Goal: Task Accomplishment & Management: Complete application form

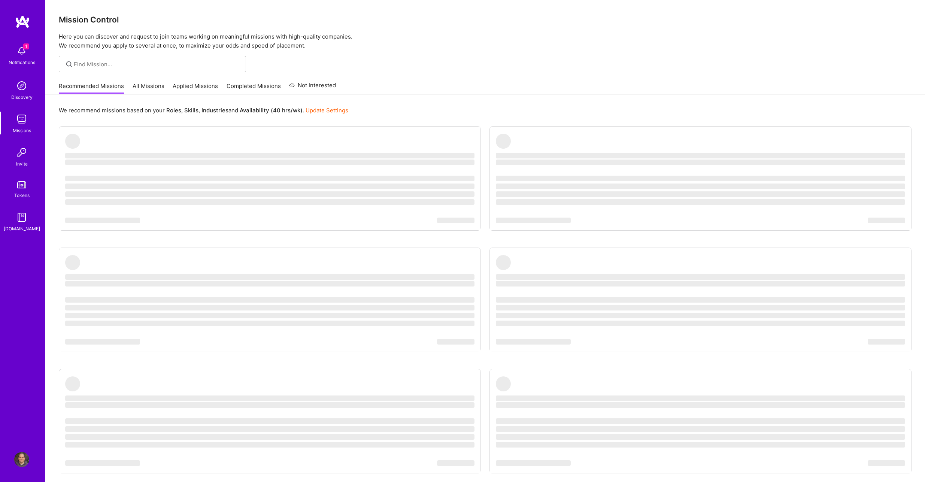
click at [197, 89] on link "Applied Missions" at bounding box center [195, 88] width 45 height 12
click at [197, 89] on div "Mission Control Here you can discover and request to join teams working on mean…" at bounding box center [485, 259] width 880 height 519
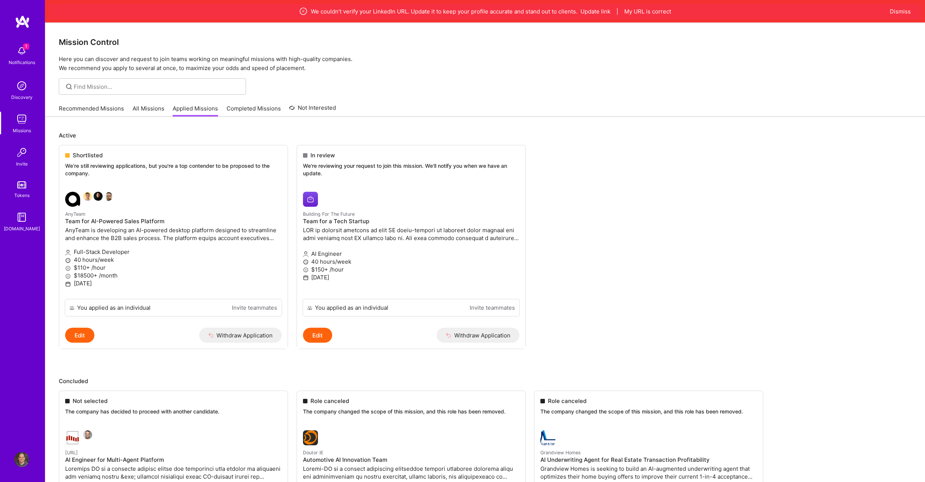
click at [25, 460] on img at bounding box center [21, 459] width 15 height 15
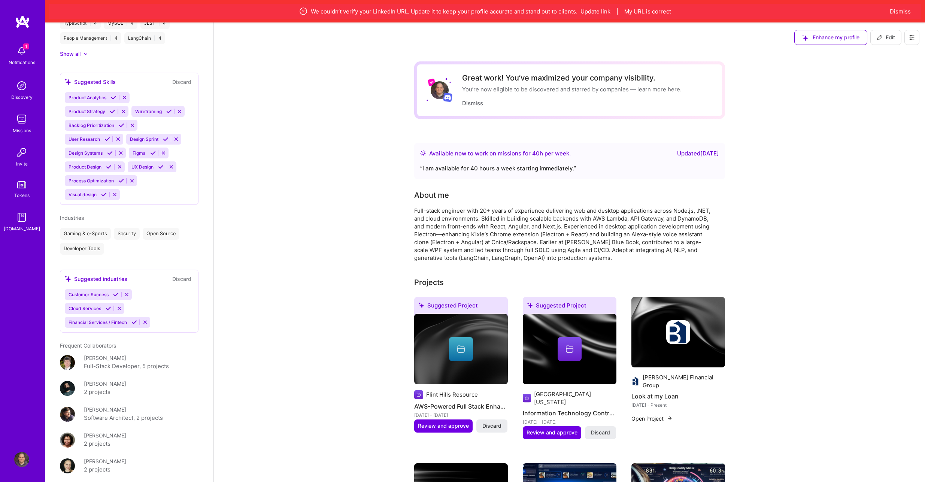
click at [896, 38] on button "Edit" at bounding box center [885, 37] width 31 height 15
select select "US"
select select "Right Now"
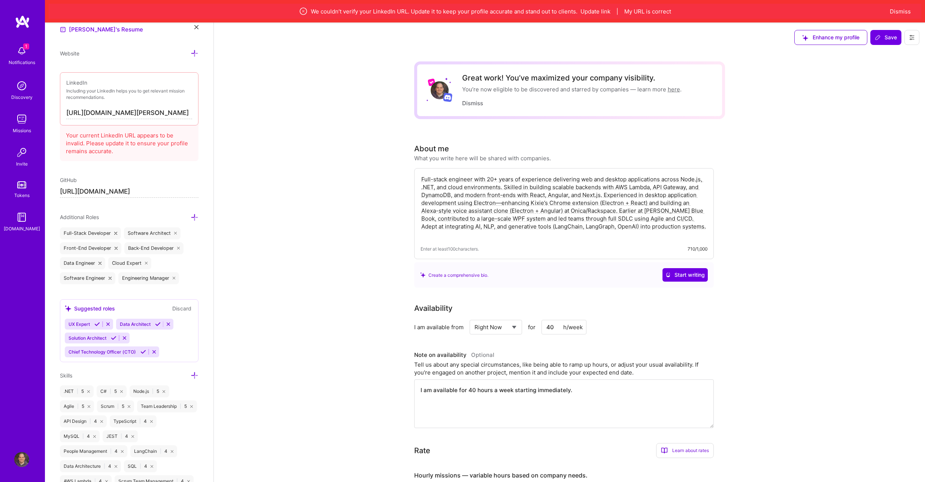
scroll to position [367, 0]
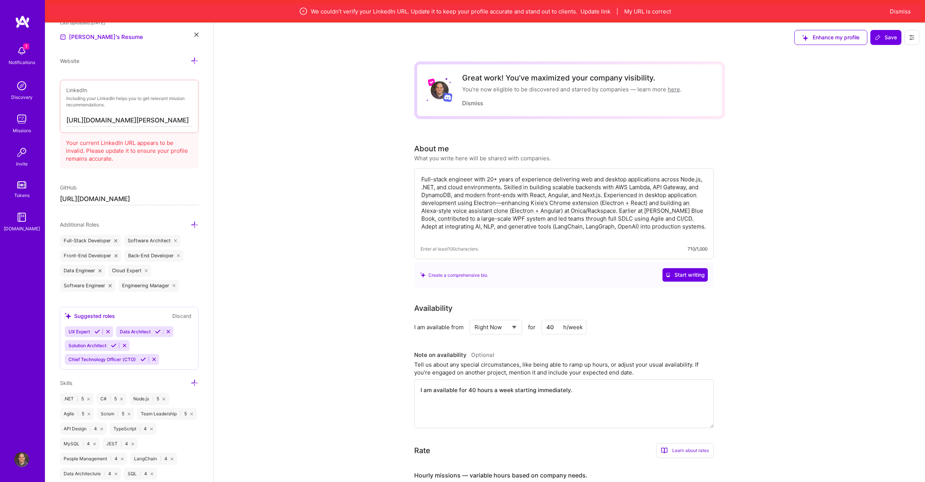
click at [156, 119] on input "[URL][DOMAIN_NAME][PERSON_NAME]" at bounding box center [129, 121] width 126 height 12
drag, startPoint x: 115, startPoint y: 122, endPoint x: 196, endPoint y: 122, distance: 80.9
click at [196, 122] on div "Edit photo [PERSON_NAME] AI Engineer 20 Years Experience Location This is the l…" at bounding box center [129, 263] width 169 height 482
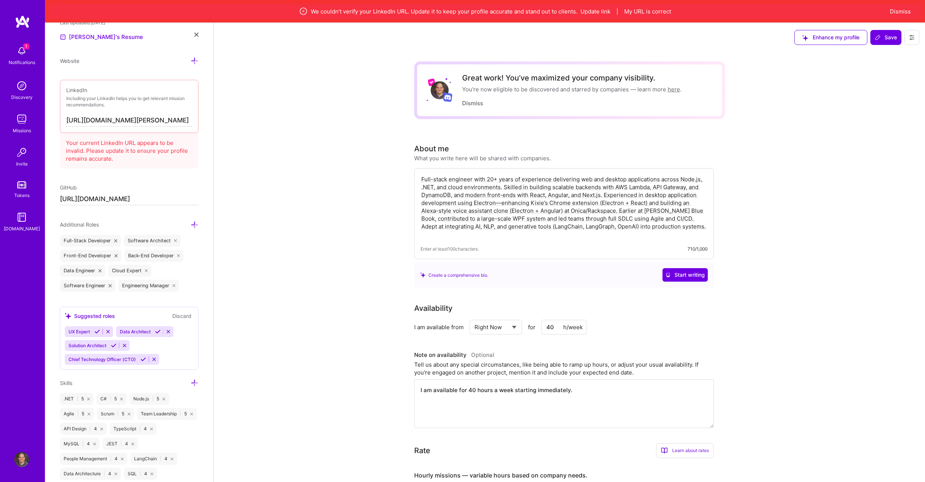
click at [100, 122] on input "[URL][DOMAIN_NAME][PERSON_NAME]" at bounding box center [129, 121] width 126 height 12
paste input "/"
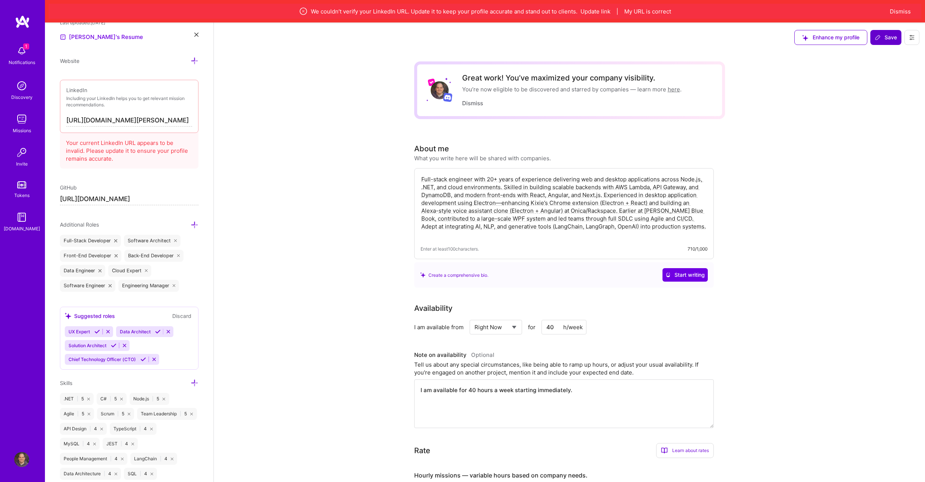
type input "[URL][DOMAIN_NAME][PERSON_NAME]"
click at [883, 38] on span "Save" at bounding box center [886, 37] width 22 height 7
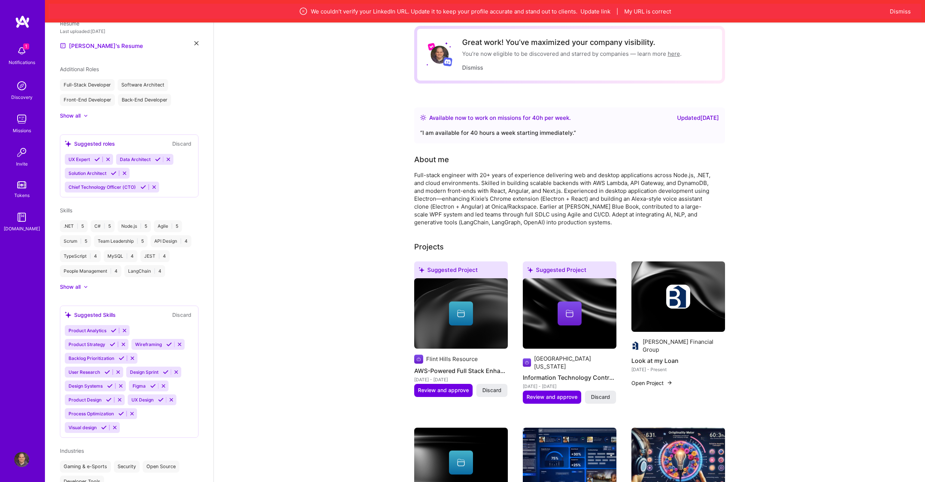
scroll to position [0, 0]
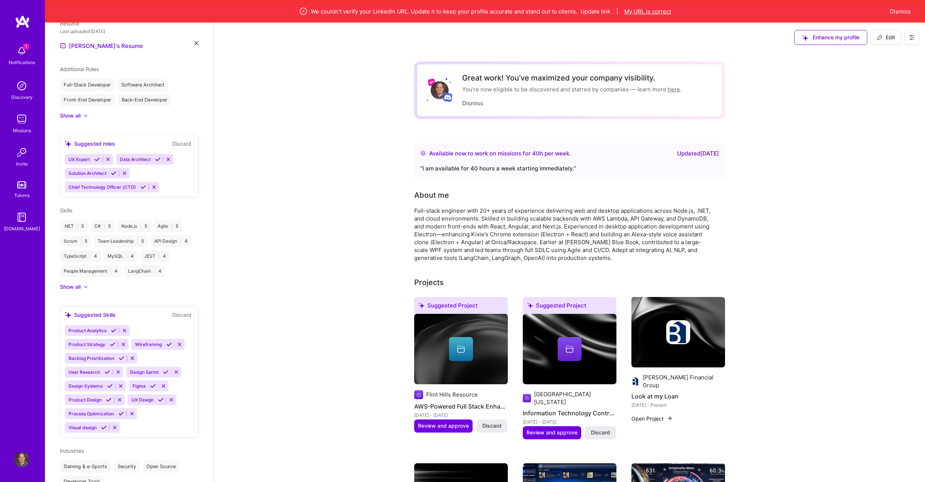
click at [645, 10] on button "My URL is correct" at bounding box center [647, 11] width 47 height 8
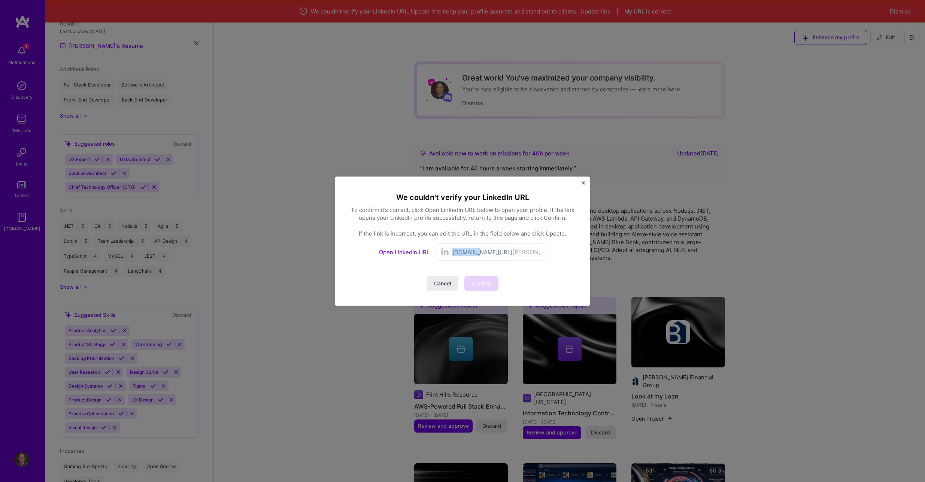
click at [538, 249] on div "[DOMAIN_NAME][URL] [PERSON_NAME]-1611078" at bounding box center [496, 251] width 89 height 11
click at [410, 252] on link "Open LinkedIn URL" at bounding box center [404, 251] width 51 height 7
click at [481, 281] on span "Confirm" at bounding box center [481, 282] width 19 height 7
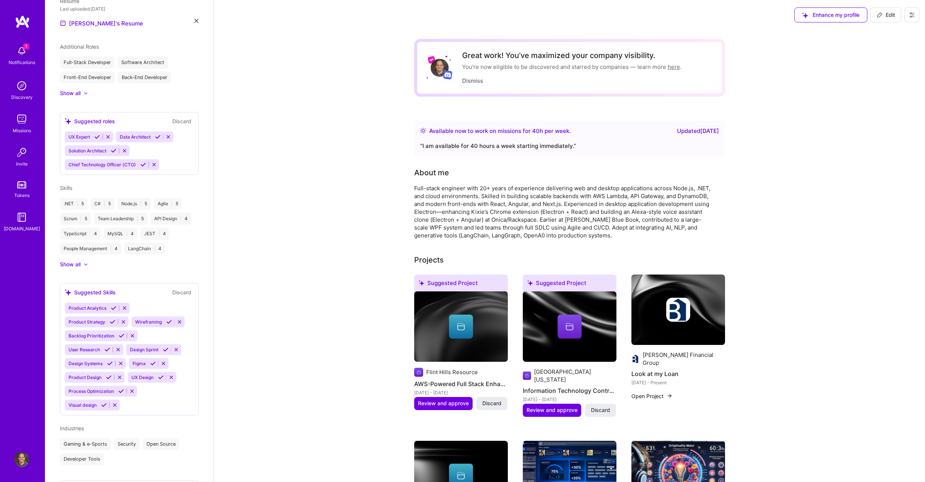
click at [19, 86] on img at bounding box center [21, 85] width 15 height 15
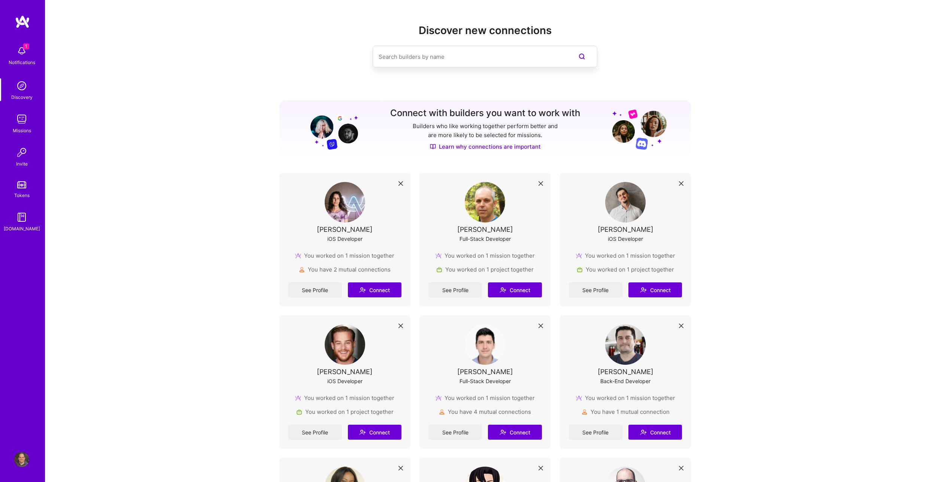
click at [25, 122] on img at bounding box center [21, 119] width 15 height 15
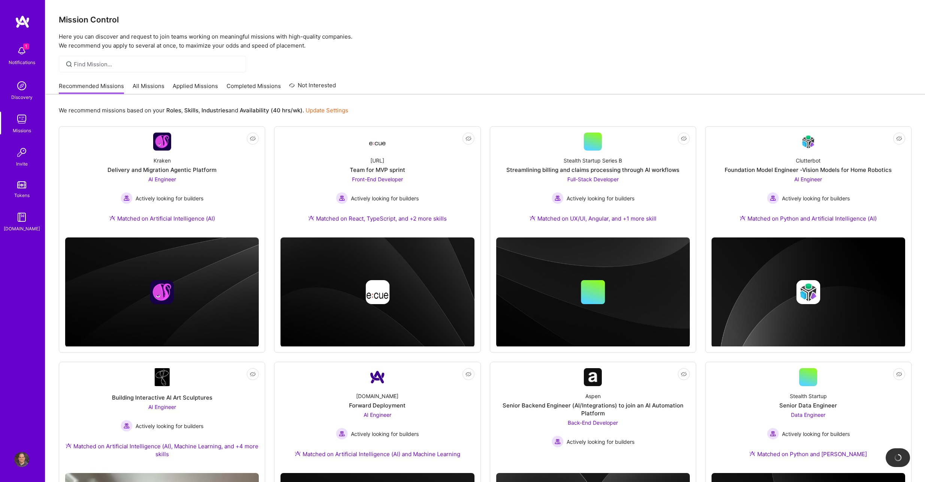
click at [212, 85] on link "Applied Missions" at bounding box center [195, 88] width 45 height 12
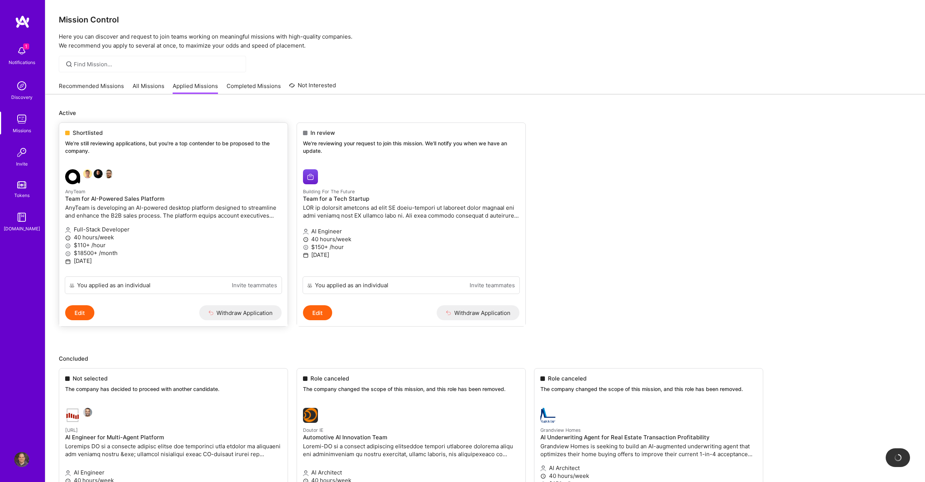
click at [200, 141] on p "We’re still reviewing applications, but you're a top contender to be proposed t…" at bounding box center [173, 147] width 216 height 15
click at [206, 209] on p "AnyTeam is developing an AI-powered desktop platform designed to streamline and…" at bounding box center [173, 212] width 216 height 16
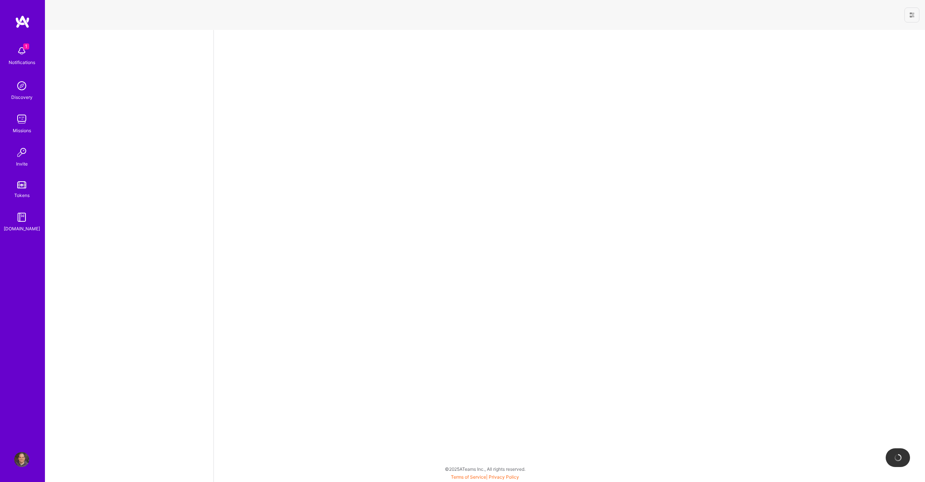
select select "US"
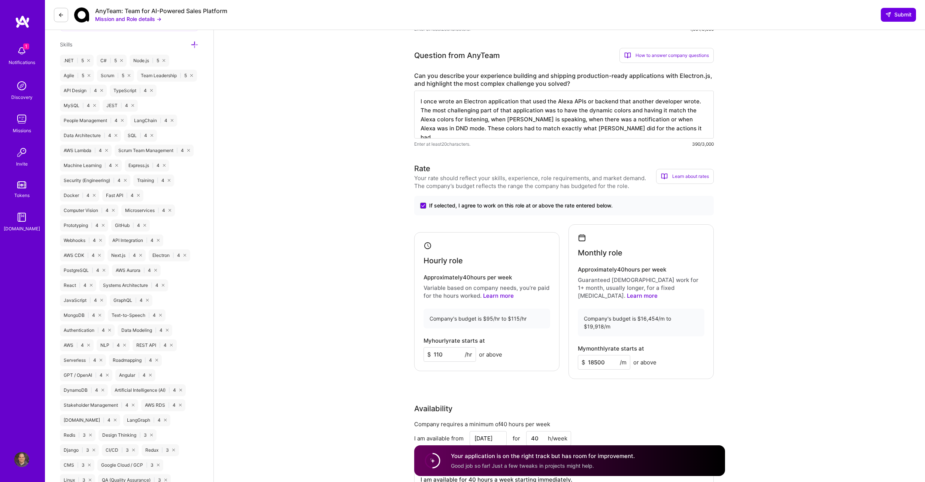
scroll to position [428, 0]
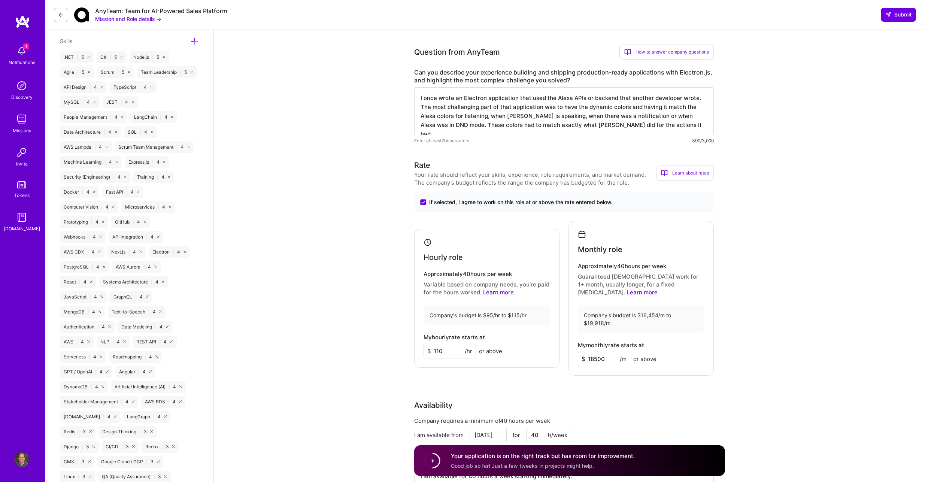
click at [450, 344] on input "110" at bounding box center [450, 351] width 52 height 15
type input "110"
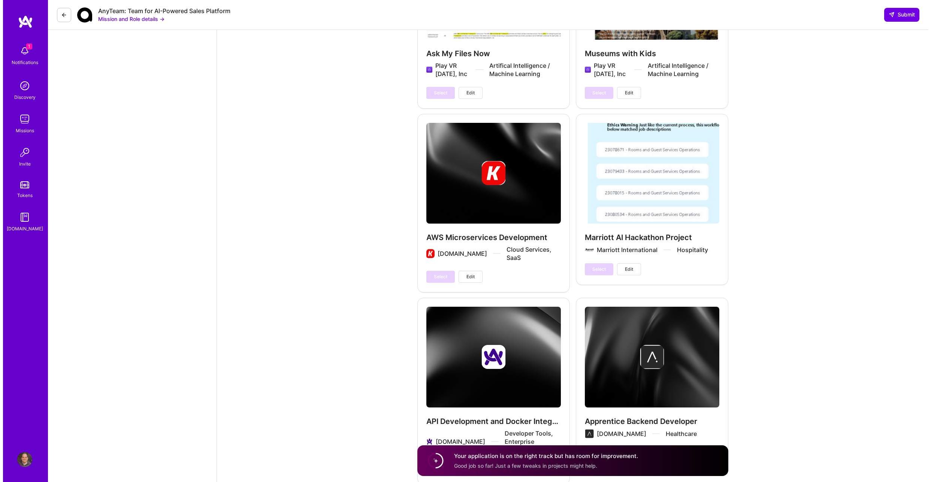
scroll to position [2509, 0]
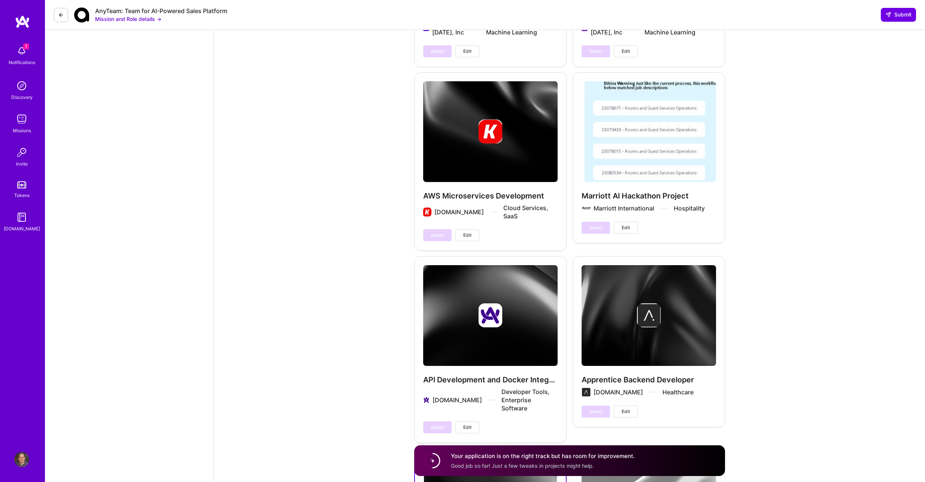
click at [507, 212] on div "AWS Microservices Development [DOMAIN_NAME] Cloud Services, SaaS Select Edit" at bounding box center [490, 161] width 152 height 178
click at [467, 232] on span "Edit" at bounding box center [467, 235] width 8 height 7
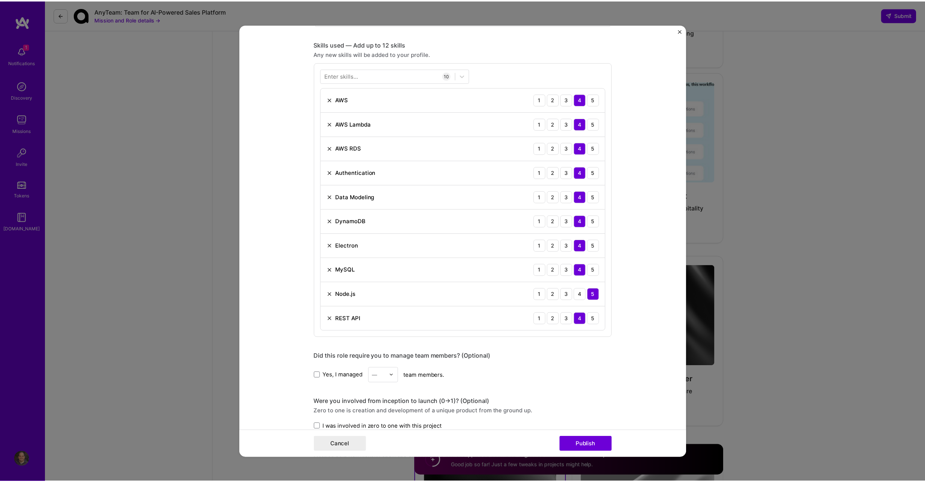
scroll to position [258, 0]
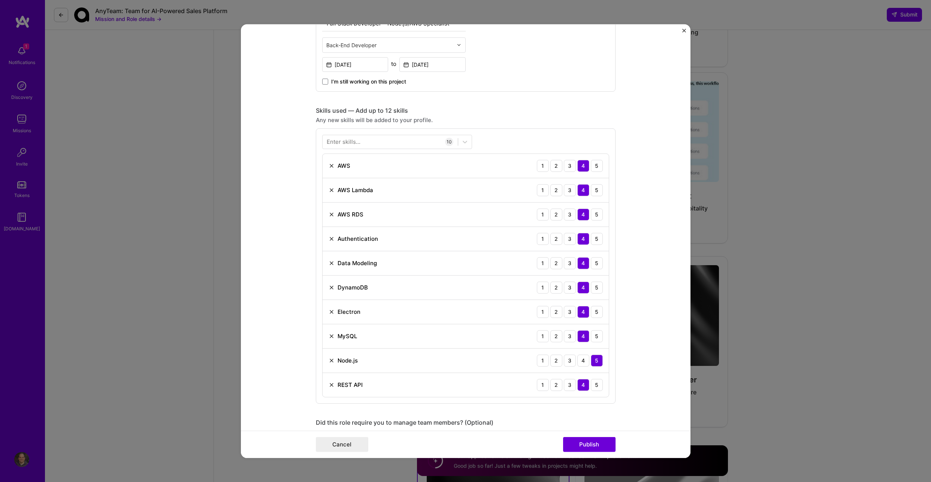
click at [514, 311] on div "Electron 1 2 3 4 5" at bounding box center [465, 312] width 286 height 24
click at [343, 445] on button "Cancel" at bounding box center [342, 444] width 52 height 15
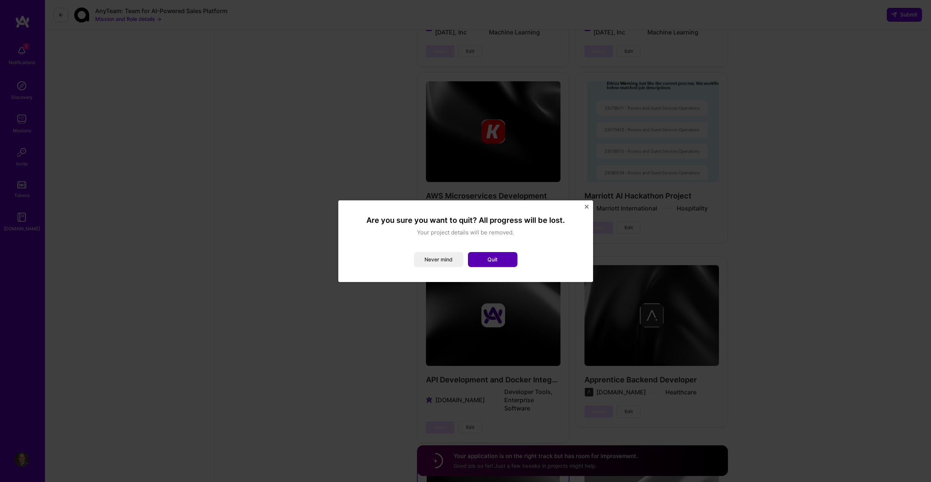
click at [497, 252] on button "Quit" at bounding box center [492, 259] width 49 height 15
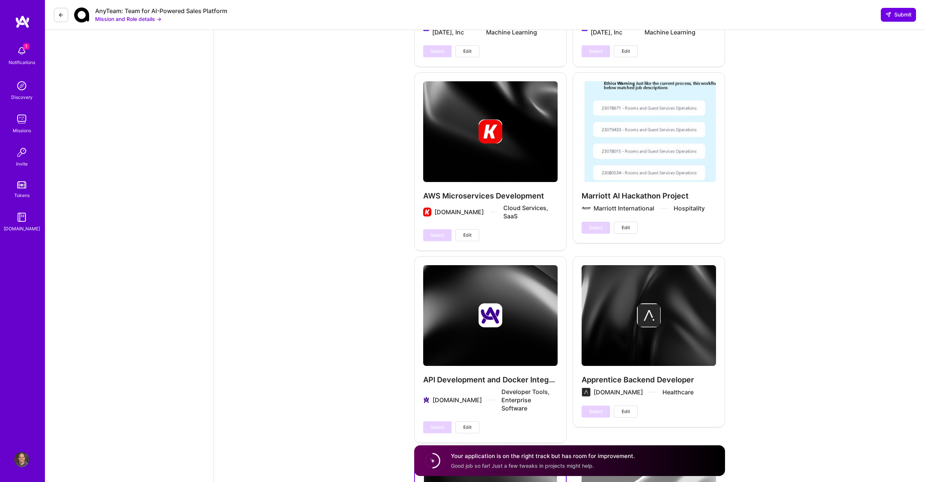
click at [503, 198] on div "AWS Microservices Development [DOMAIN_NAME] Cloud Services, SaaS Select Edit" at bounding box center [490, 161] width 152 height 178
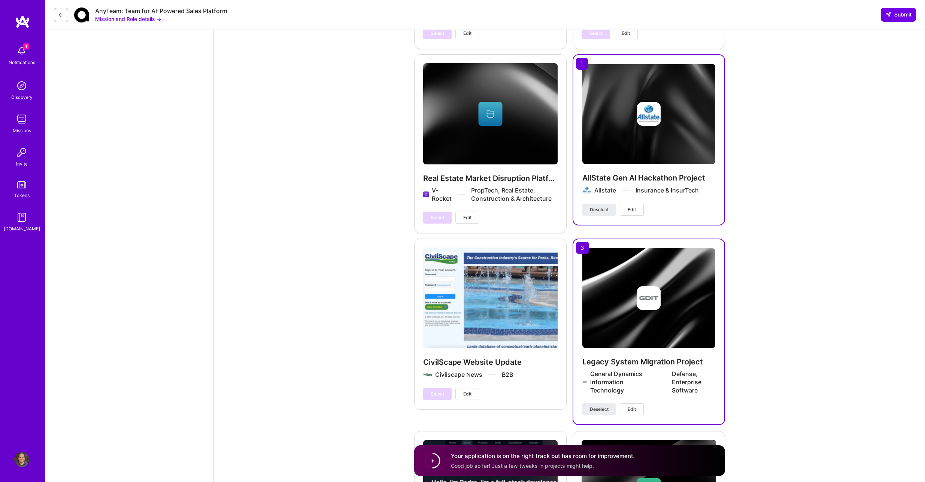
scroll to position [1609, 0]
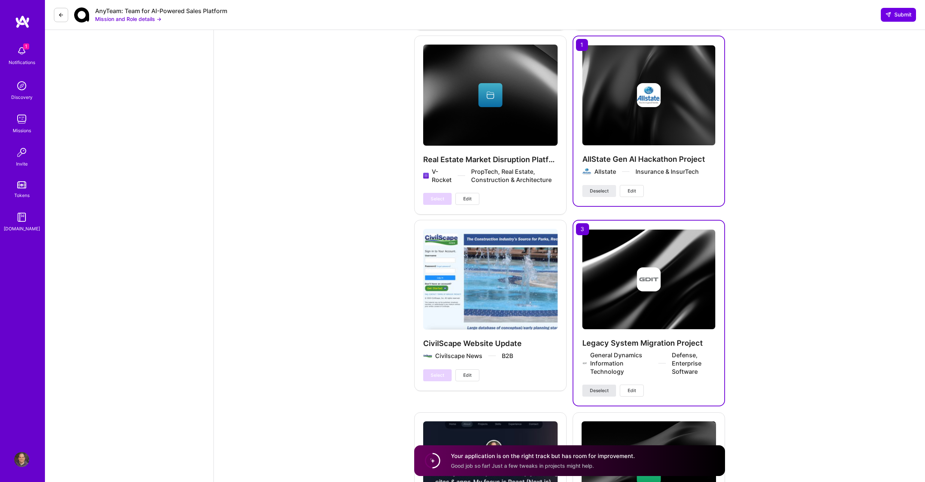
click at [605, 387] on span "Deselect" at bounding box center [599, 390] width 19 height 7
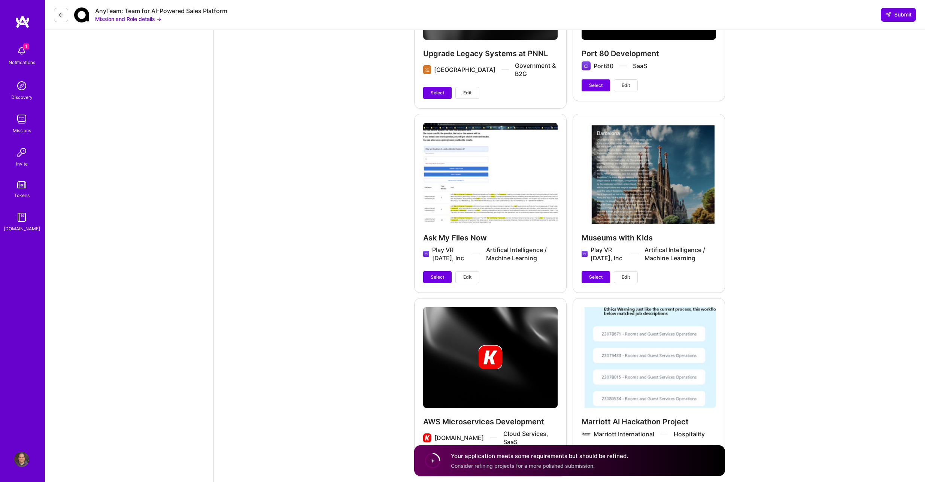
scroll to position [2443, 0]
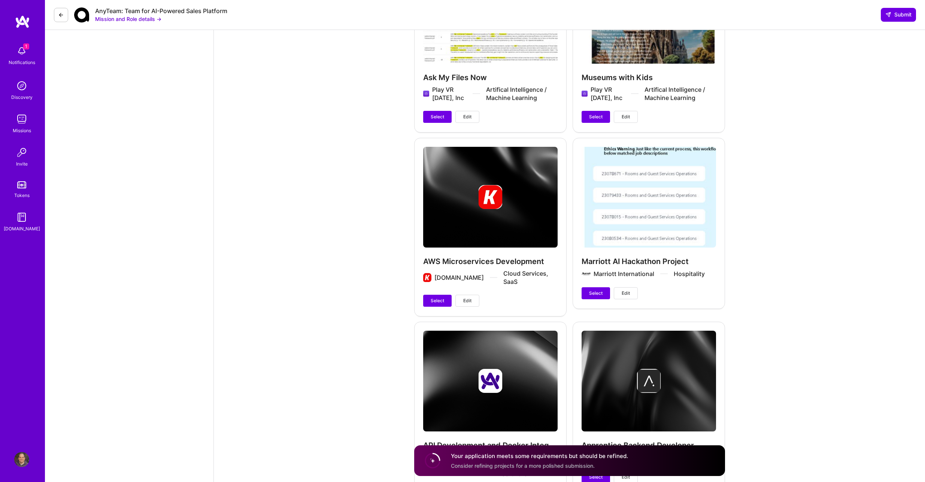
click at [534, 276] on div "AWS Microservices Development [DOMAIN_NAME] Cloud Services, SaaS Select Edit" at bounding box center [490, 227] width 152 height 178
click at [443, 297] on span "Select" at bounding box center [437, 300] width 13 height 7
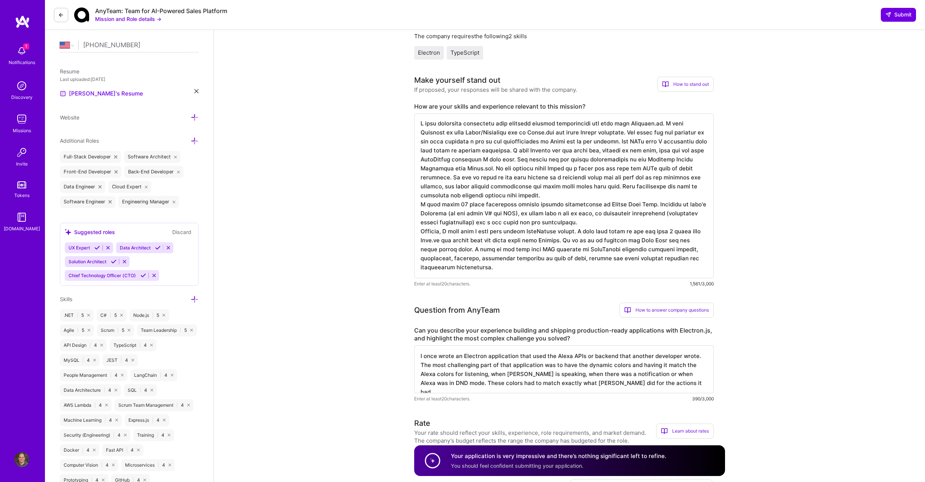
scroll to position [0, 0]
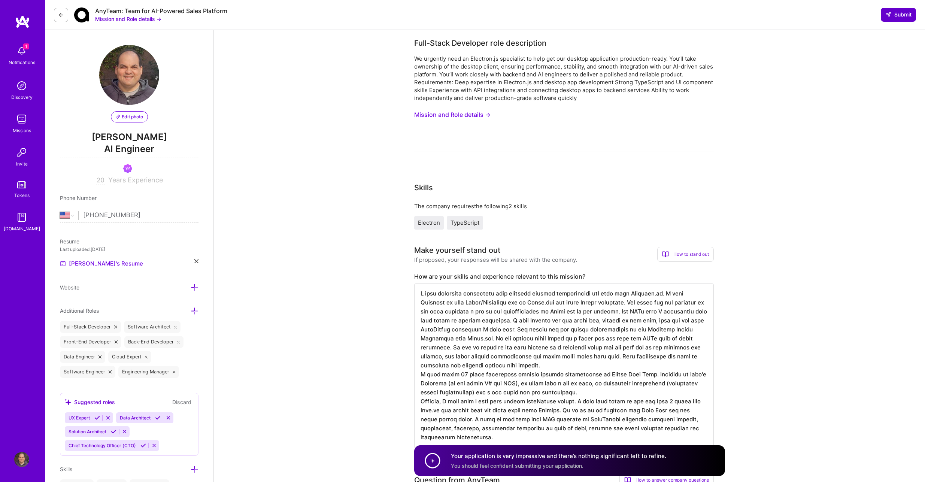
click at [895, 18] on button "Submit" at bounding box center [898, 14] width 35 height 13
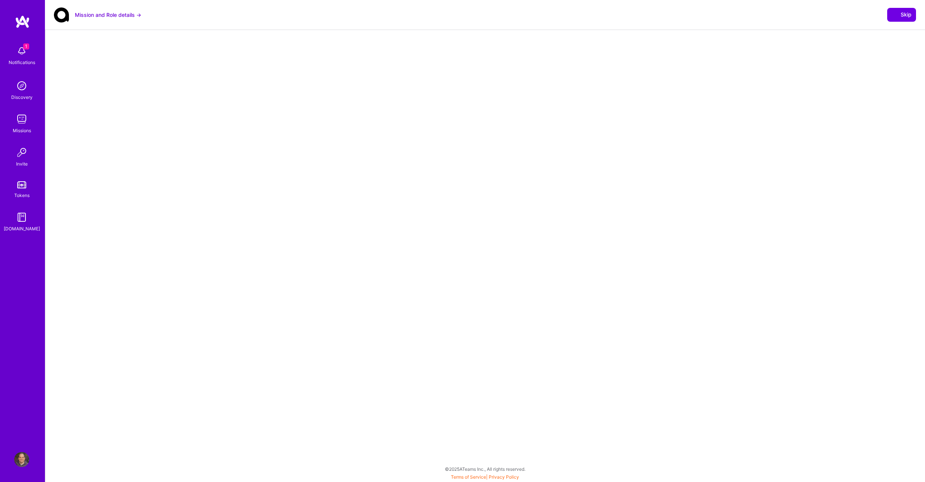
select select "US"
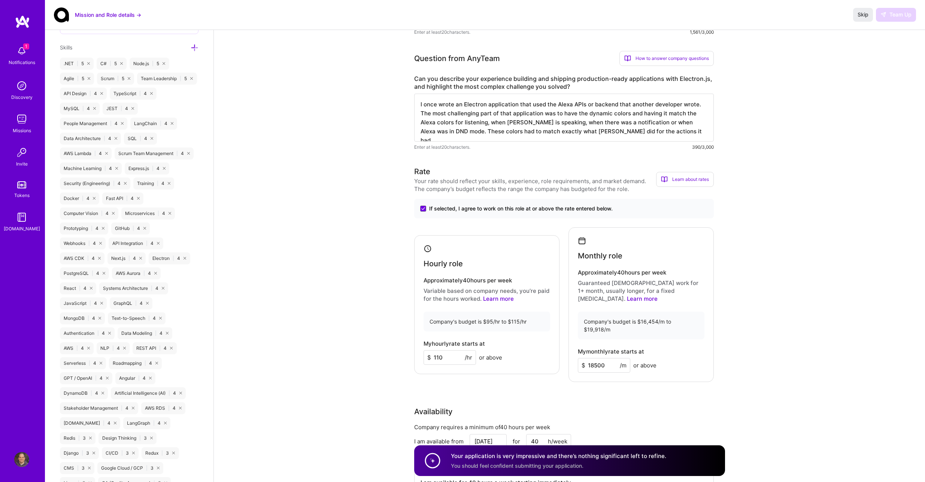
scroll to position [431, 0]
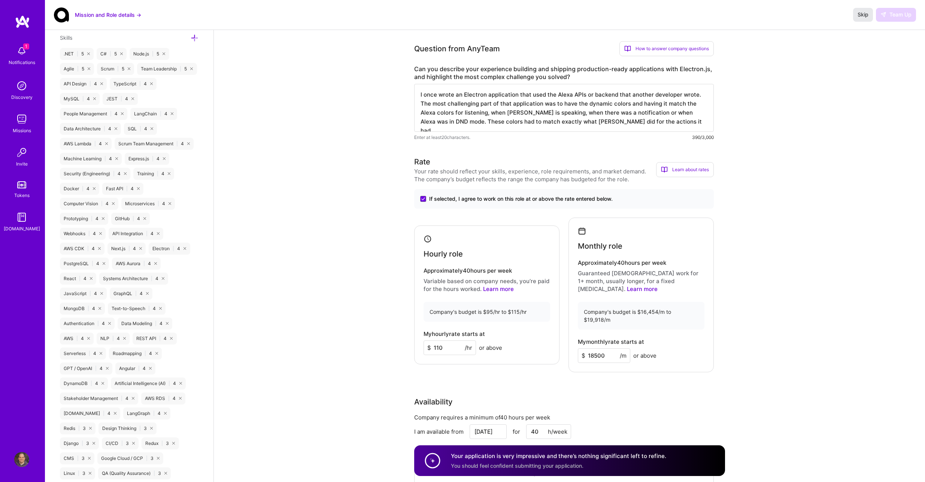
click at [863, 17] on span "Skip" at bounding box center [862, 14] width 11 height 7
drag, startPoint x: 579, startPoint y: 467, endPoint x: 422, endPoint y: 454, distance: 157.1
click at [422, 454] on div "Your application is very impressive and there’s nothing significant left to ref…" at bounding box center [569, 460] width 311 height 31
copy div "Your application is very impressive and there’s nothing significant left to ref…"
click at [865, 15] on span "Skip" at bounding box center [862, 14] width 11 height 7
